Goal: Task Accomplishment & Management: Complete application form

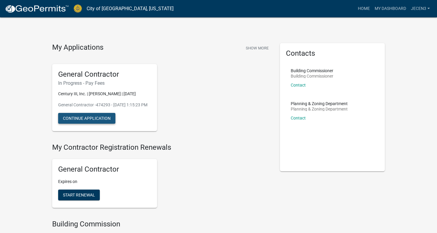
click at [90, 124] on button "Continue Application" at bounding box center [86, 118] width 57 height 11
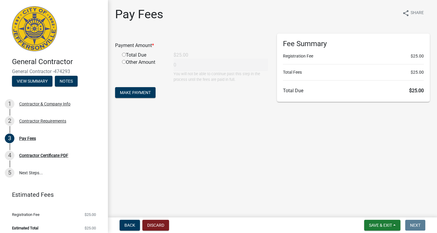
click at [123, 55] on input "radio" at bounding box center [124, 55] width 4 height 4
radio input "true"
type input "25"
click at [145, 92] on span "Make Payment" at bounding box center [135, 92] width 31 height 5
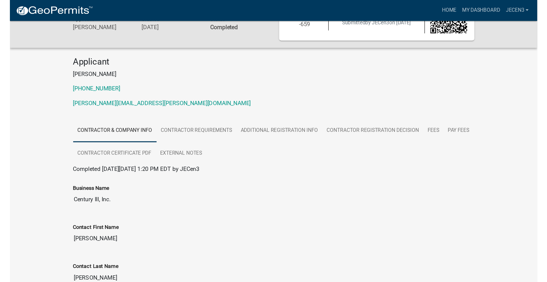
scroll to position [14, 0]
